Goal: Task Accomplishment & Management: Manage account settings

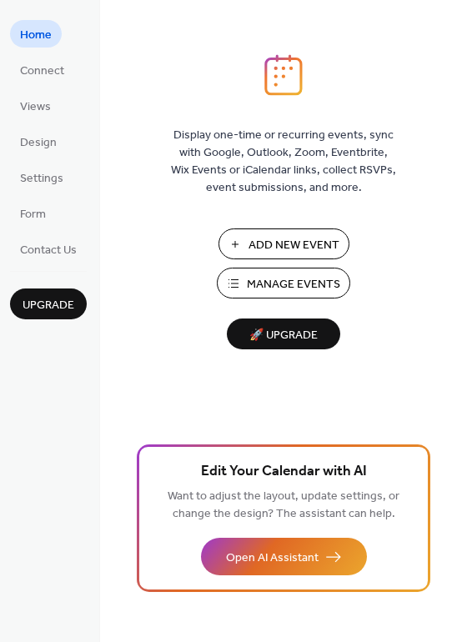
click at [273, 293] on span "Manage Events" at bounding box center [293, 285] width 93 height 18
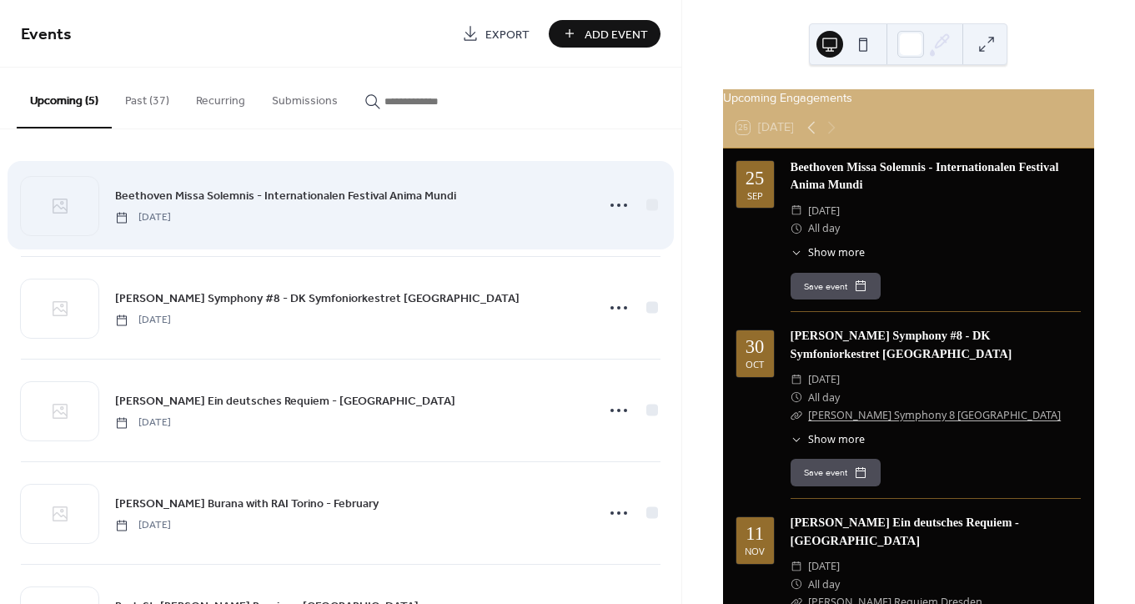
click at [331, 192] on span "Beethoven Missa Solemnis - Internationalen Festival Anima Mundi" at bounding box center [285, 197] width 341 height 18
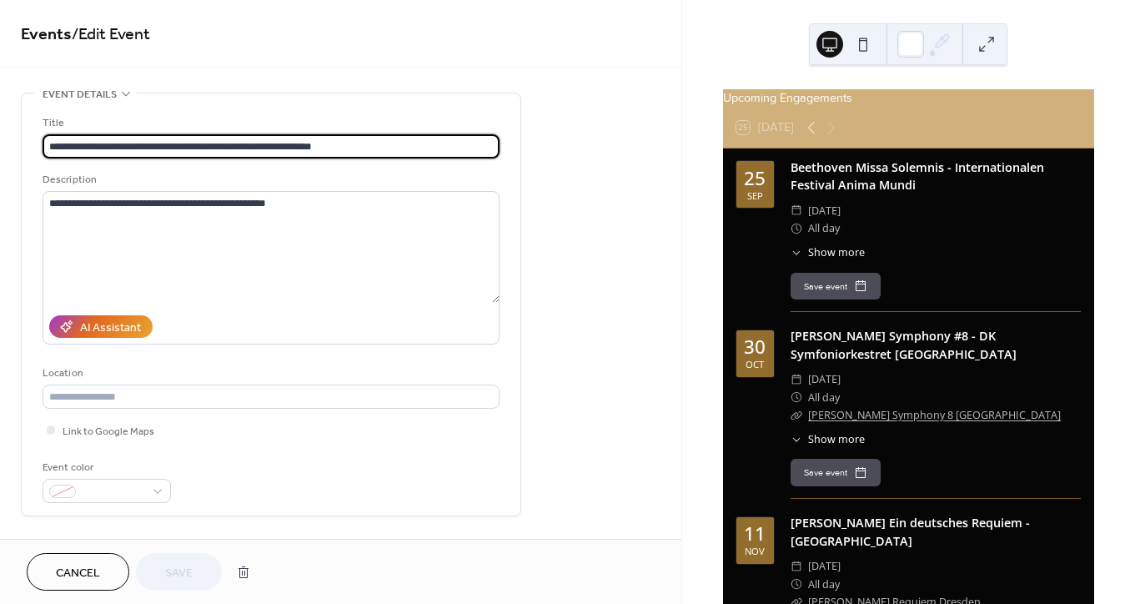
click at [79, 569] on span "Cancel" at bounding box center [78, 573] width 44 height 18
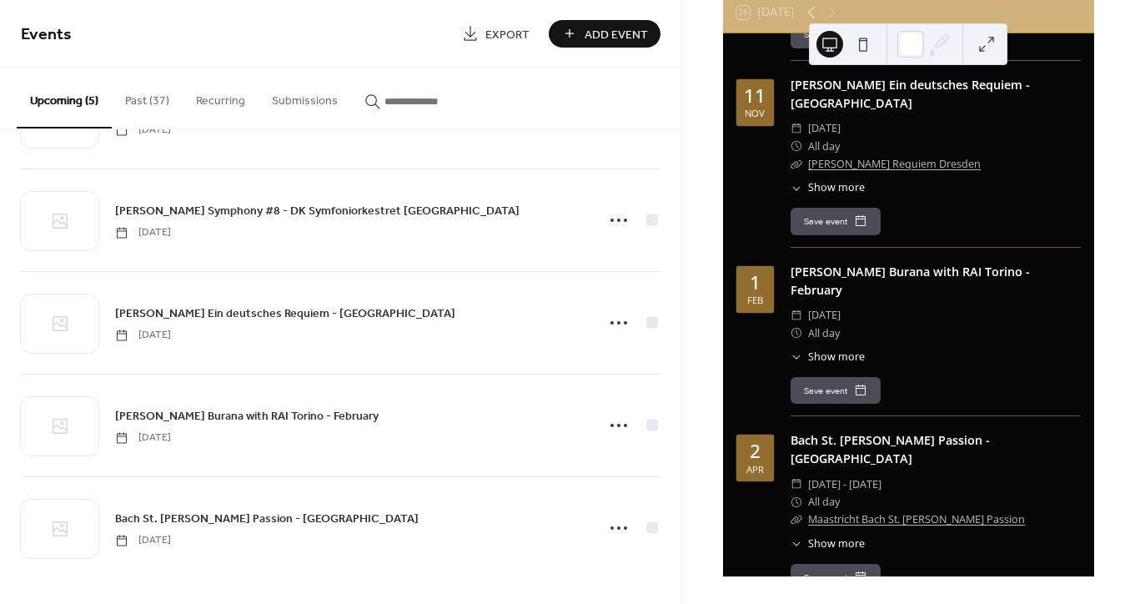
scroll to position [115, 0]
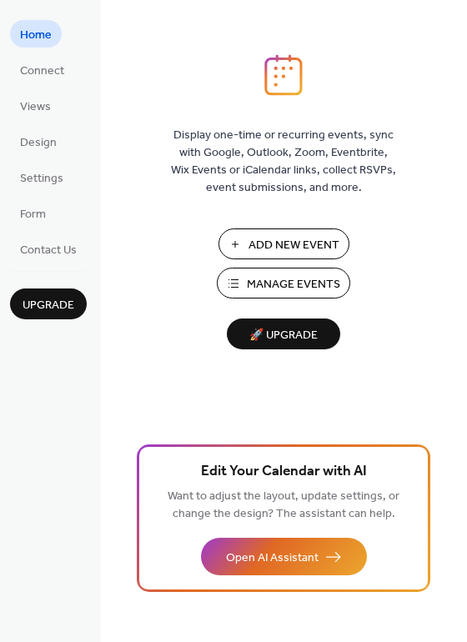
click at [263, 285] on span "Manage Events" at bounding box center [293, 285] width 93 height 18
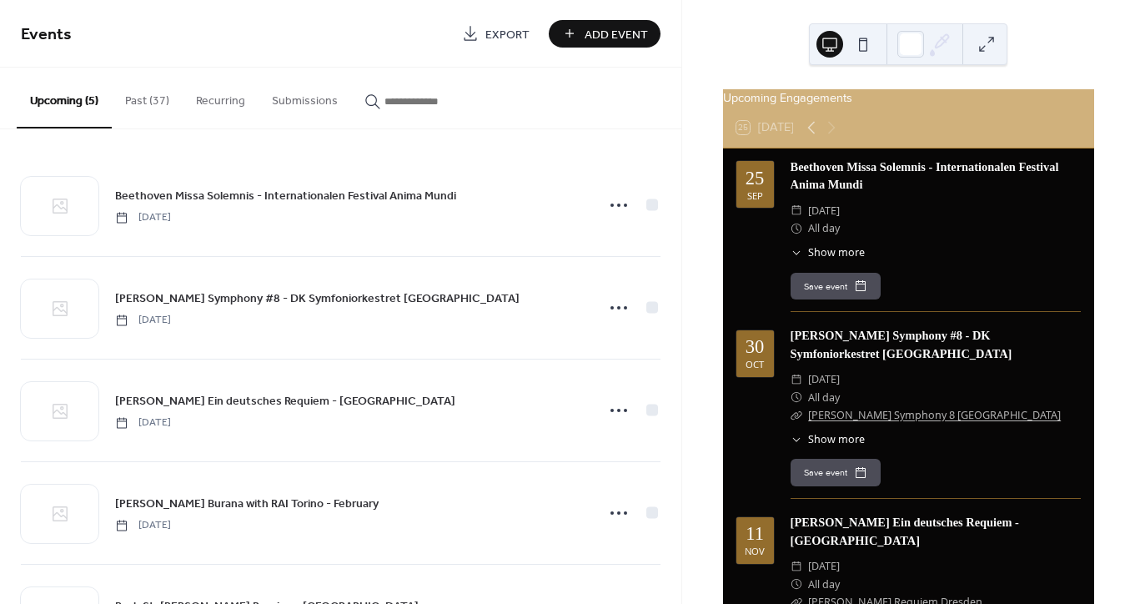
click at [143, 101] on button "Past (37)" at bounding box center [147, 97] width 71 height 59
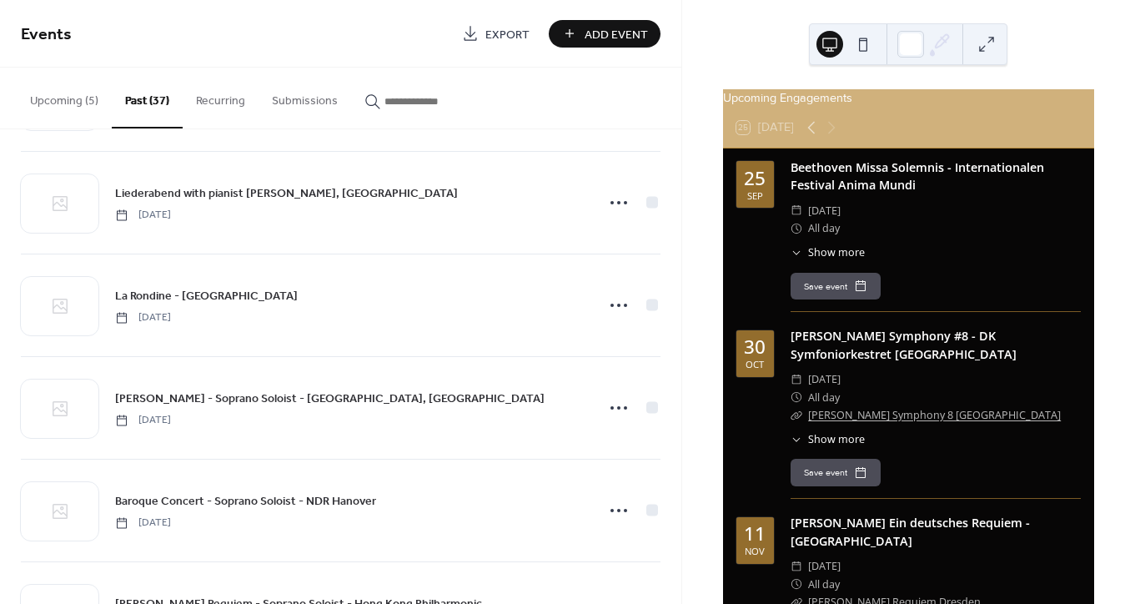
scroll to position [621, 0]
